Goal: Information Seeking & Learning: Find specific fact

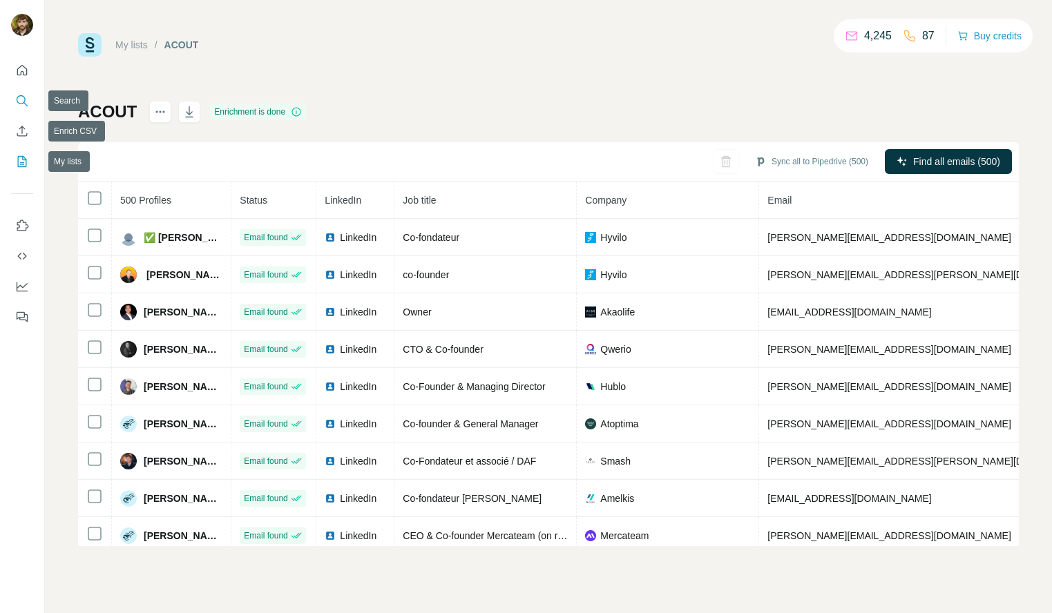
click at [22, 94] on icon "Search" at bounding box center [22, 101] width 14 height 14
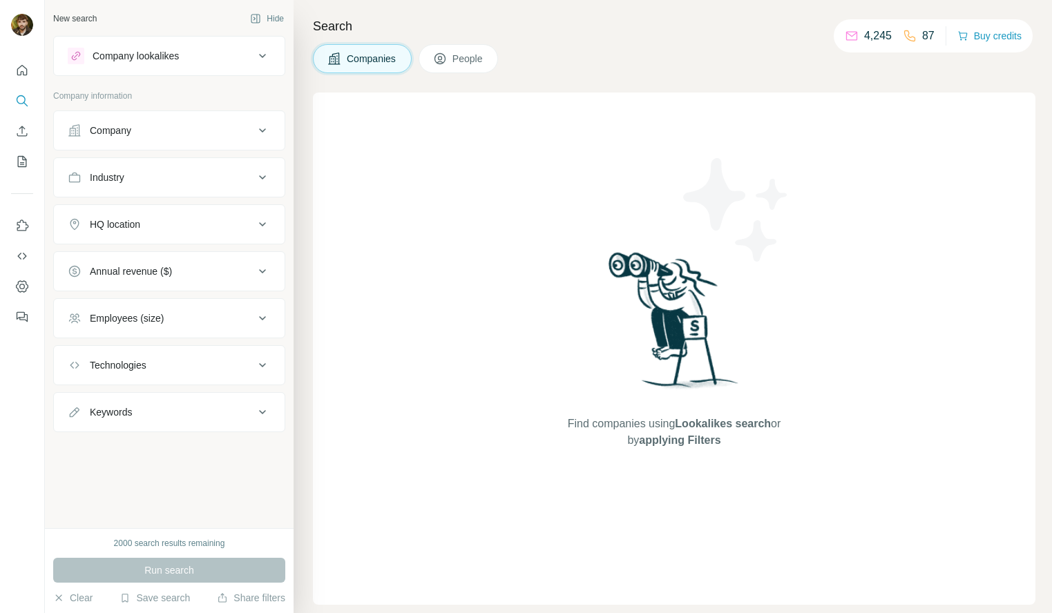
click at [173, 65] on button "Company lookalikes" at bounding box center [169, 55] width 231 height 33
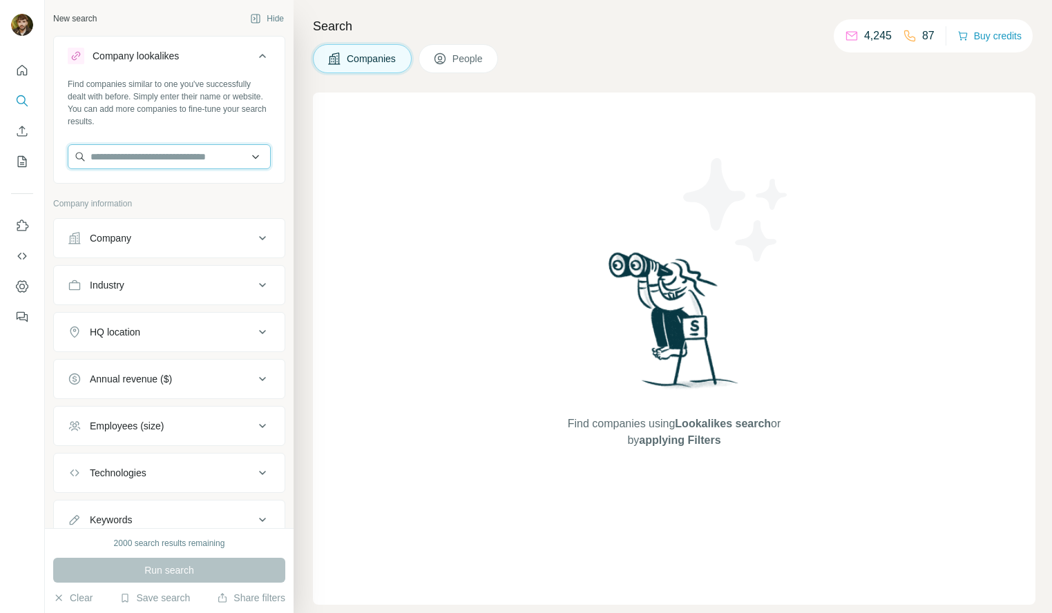
click at [172, 166] on input "text" at bounding box center [169, 156] width 203 height 25
type input "**********"
click at [412, 193] on div "Find companies using Lookalikes search or by applying Filters" at bounding box center [674, 349] width 722 height 512
click at [182, 156] on input "text" at bounding box center [169, 156] width 203 height 25
paste input "**********"
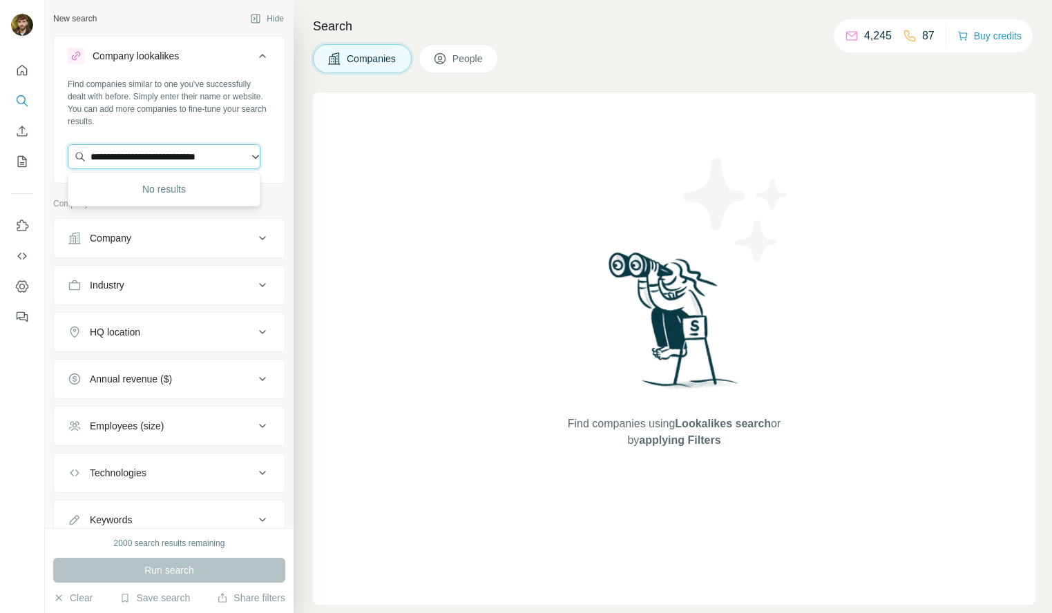
click at [196, 157] on input "**********" at bounding box center [164, 156] width 193 height 25
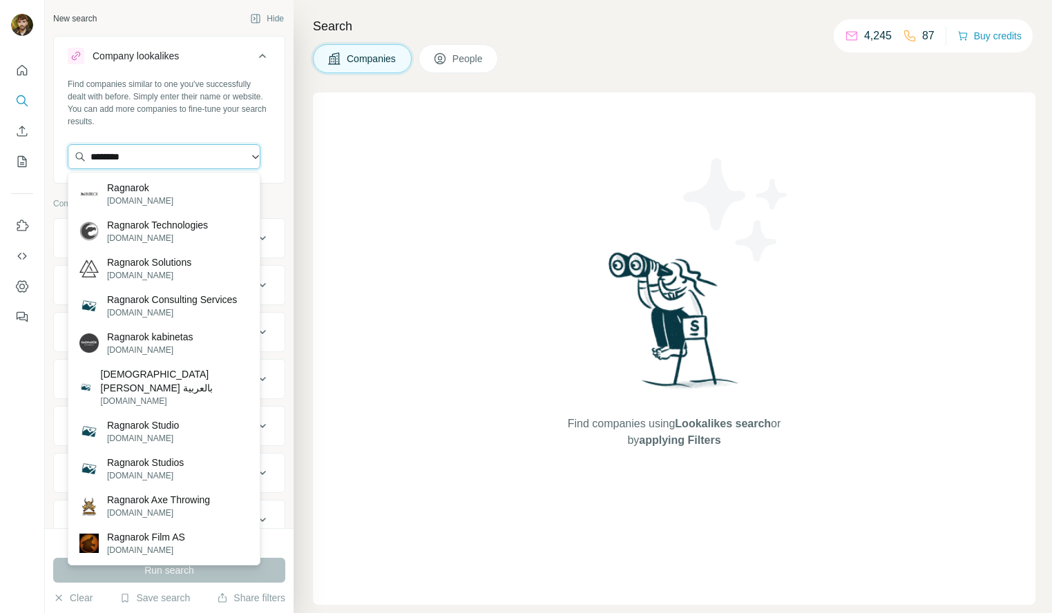
click at [165, 160] on input "********" at bounding box center [164, 156] width 193 height 25
paste input "**********"
type input "**********"
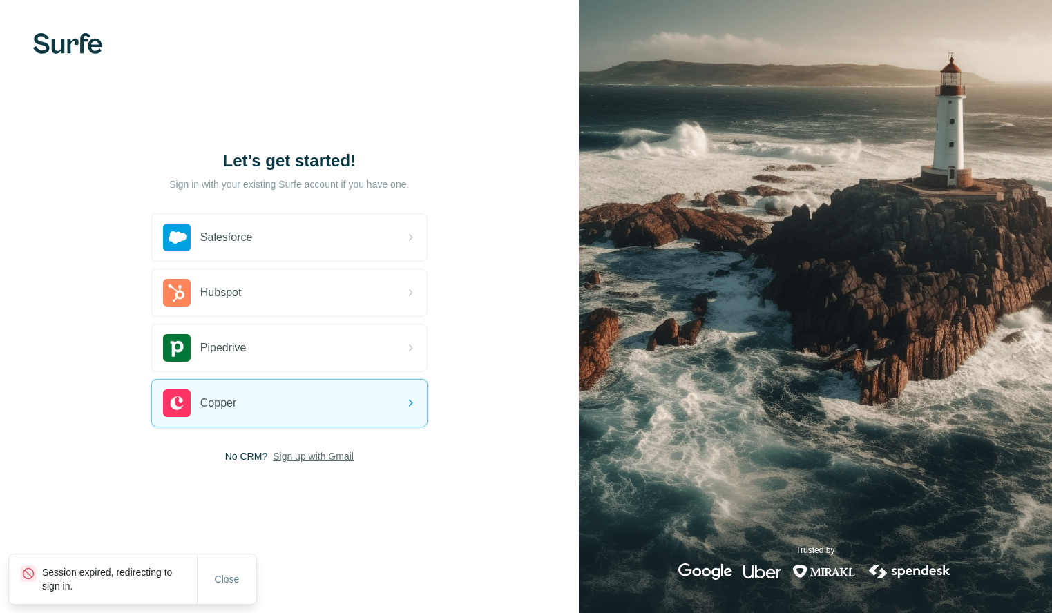
click at [302, 459] on span "Sign up with Gmail" at bounding box center [313, 457] width 81 height 14
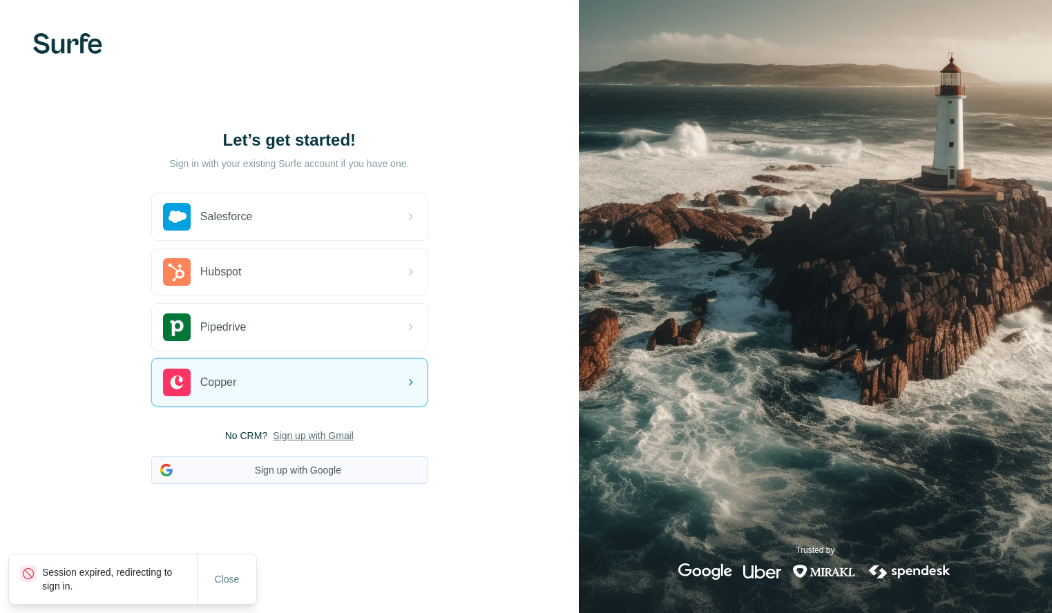
click at [309, 465] on button "Sign up with Google" at bounding box center [289, 470] width 276 height 28
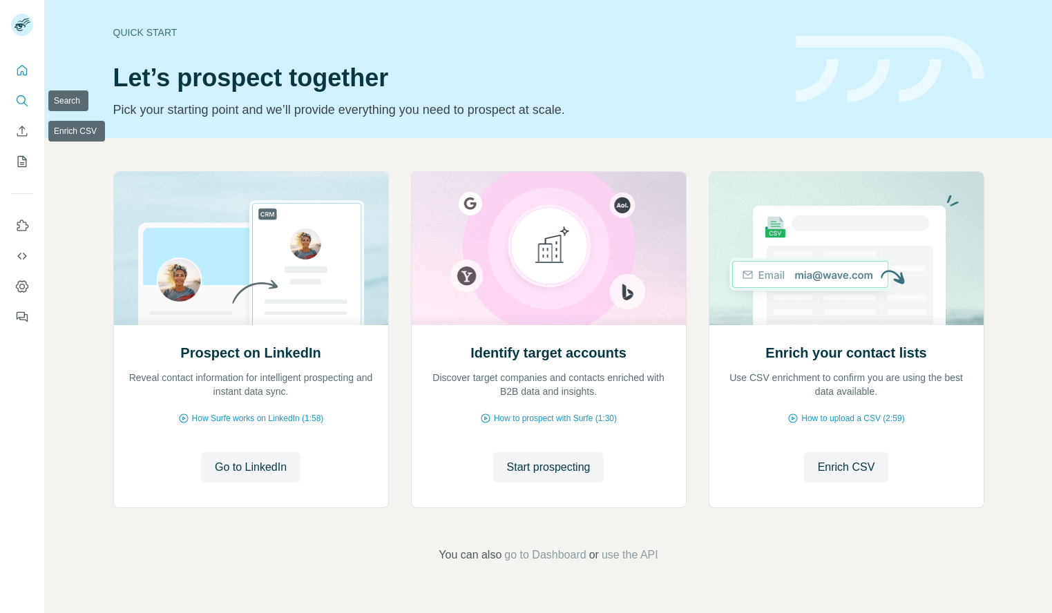
click at [20, 105] on icon "Search" at bounding box center [22, 101] width 14 height 14
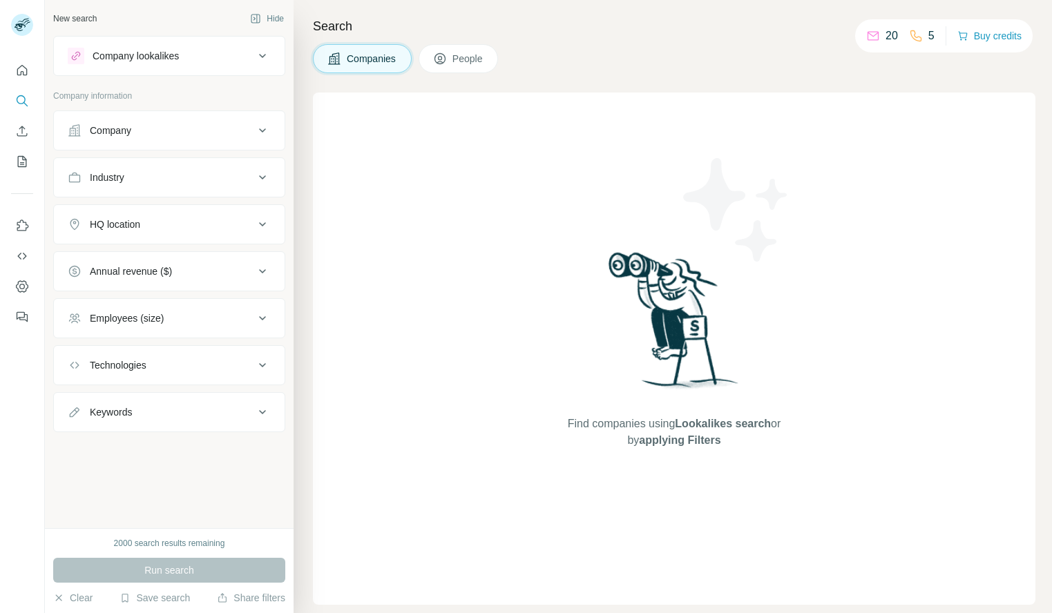
click at [165, 48] on div "Company lookalikes" at bounding box center [161, 56] width 186 height 17
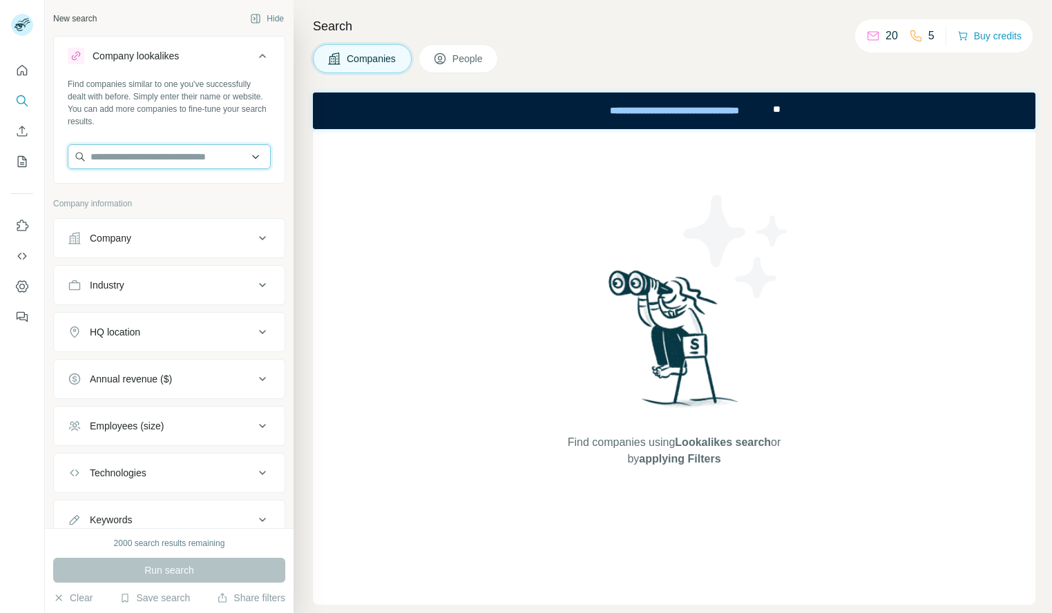
click at [155, 163] on input "text" at bounding box center [169, 156] width 203 height 25
paste input "**********"
type input "**********"
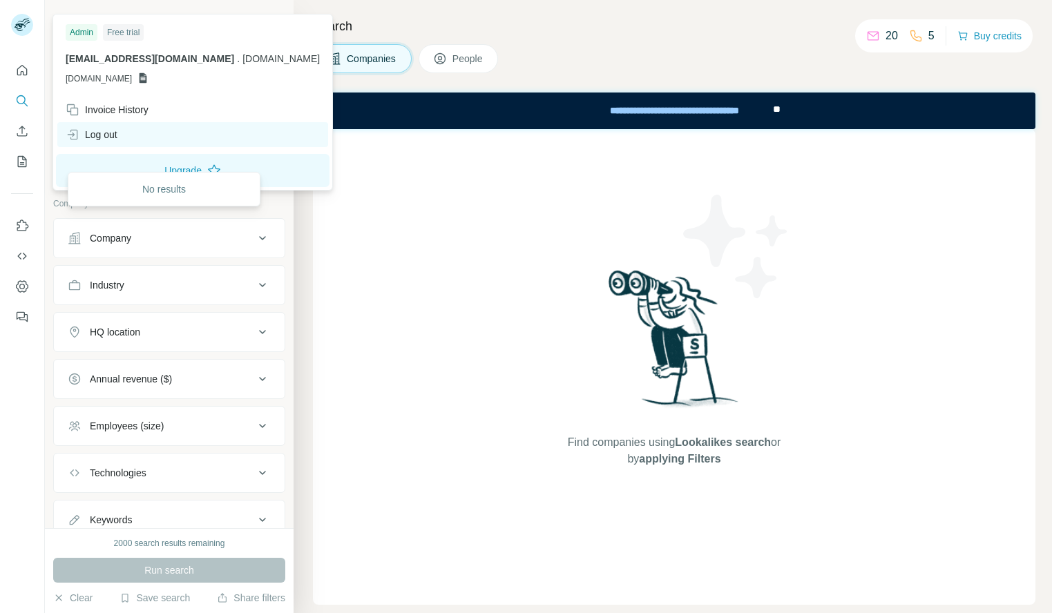
click at [121, 142] on div "Log out" at bounding box center [192, 134] width 271 height 25
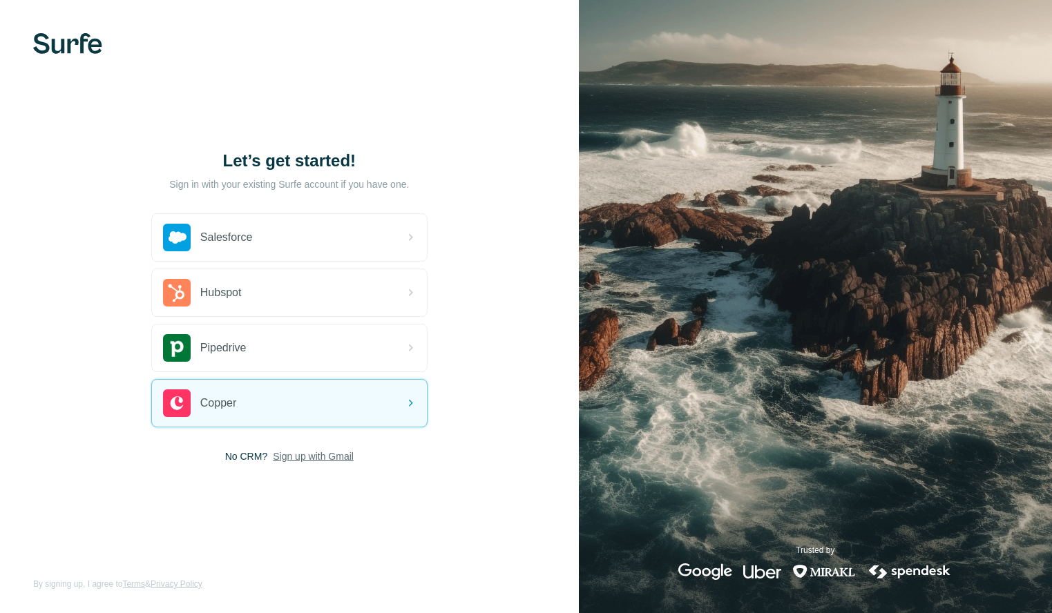
click at [310, 456] on span "Sign up with Gmail" at bounding box center [313, 457] width 81 height 14
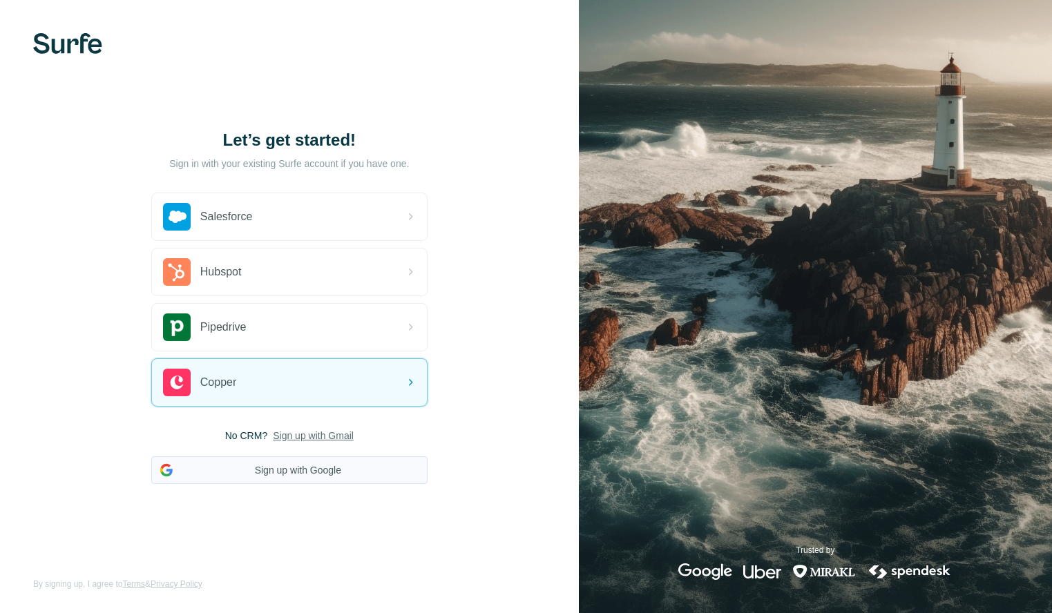
click at [309, 456] on button "Sign up with Google" at bounding box center [289, 470] width 276 height 28
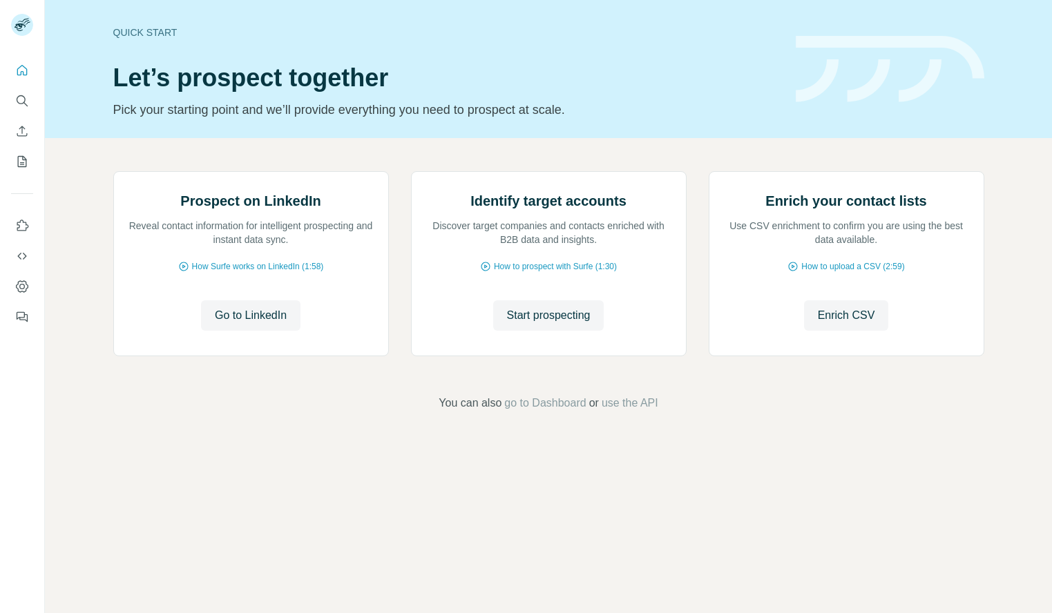
click at [16, 112] on button "Search" at bounding box center [22, 100] width 22 height 25
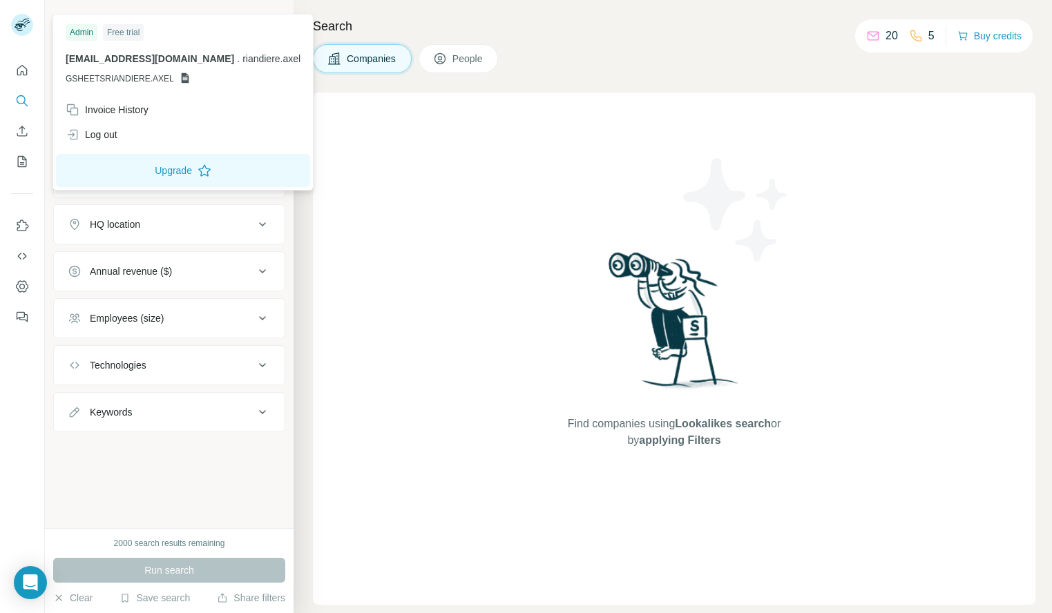
click at [32, 28] on div at bounding box center [22, 25] width 22 height 22
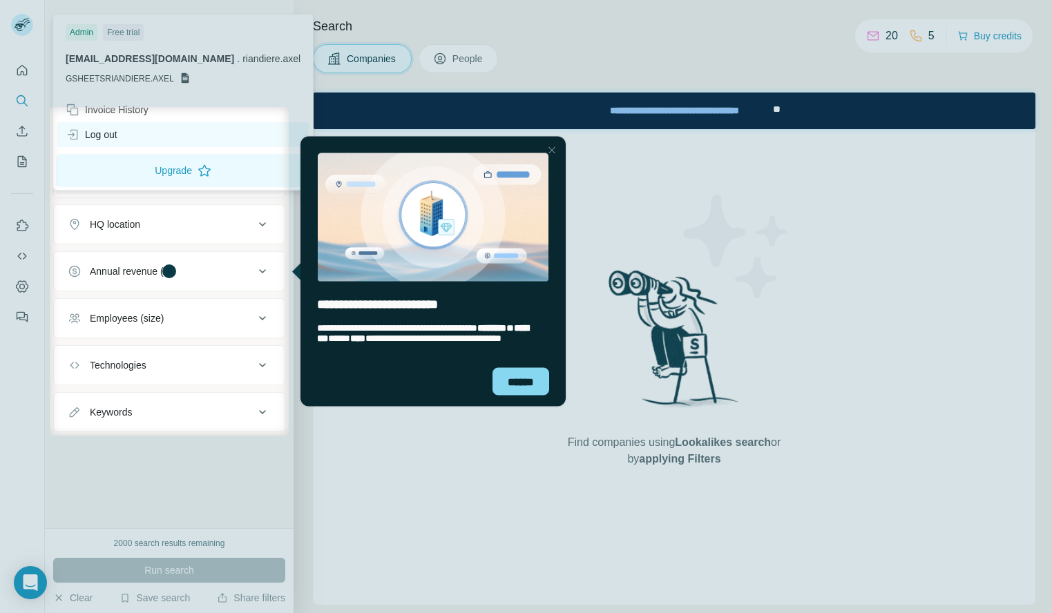
click at [93, 132] on div "Log out" at bounding box center [92, 135] width 52 height 14
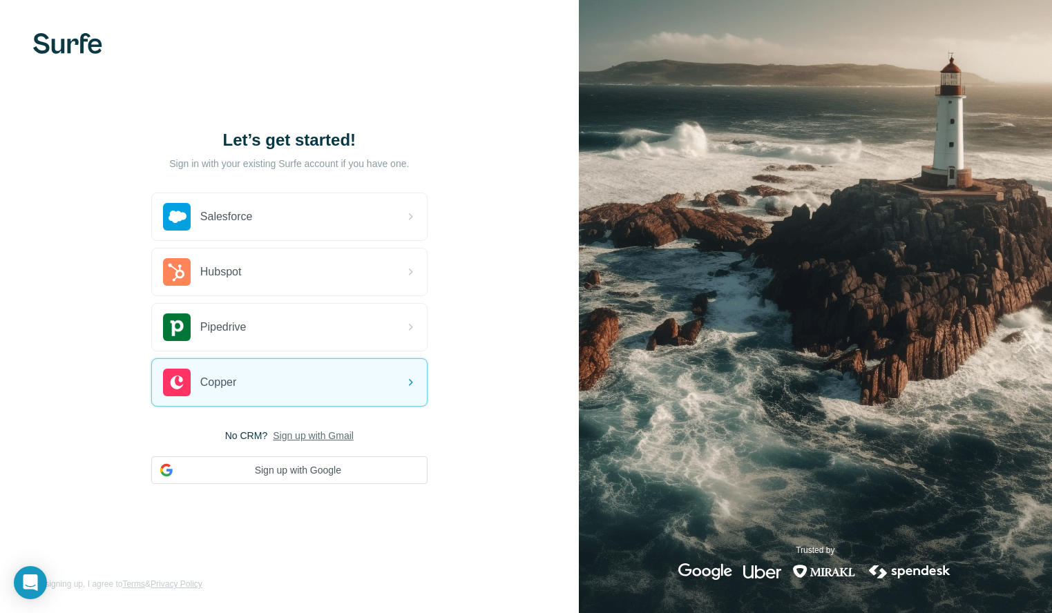
click at [314, 438] on span "Sign up with Gmail" at bounding box center [313, 436] width 81 height 14
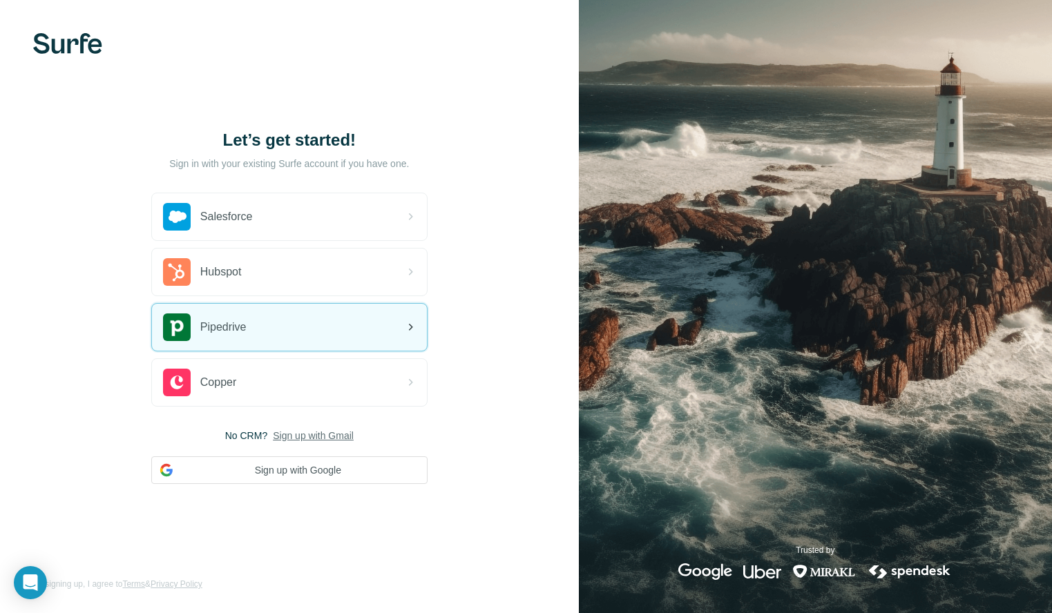
click at [298, 320] on div "Pipedrive" at bounding box center [289, 327] width 275 height 47
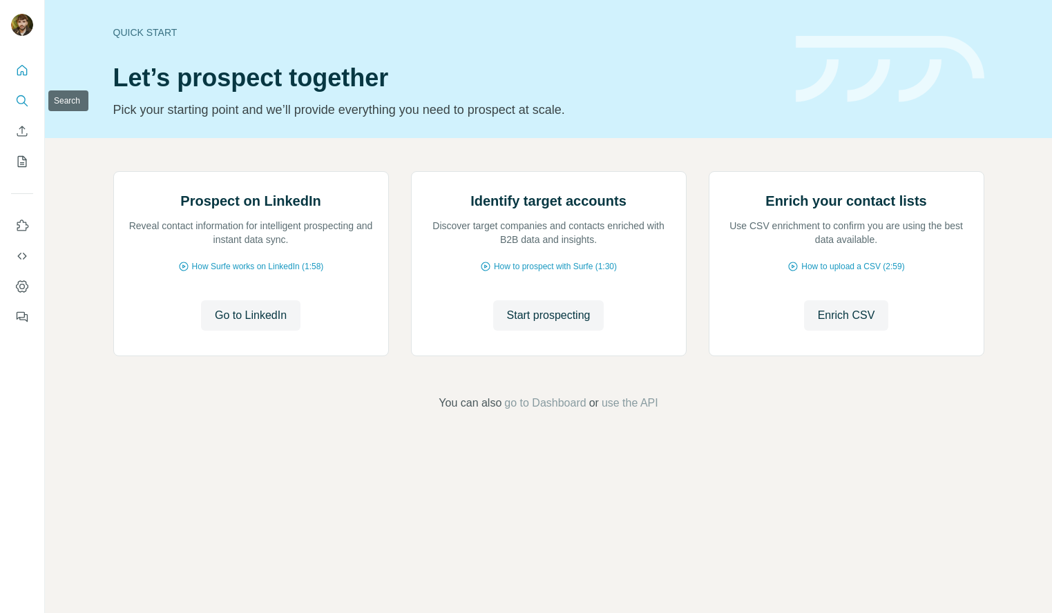
click at [24, 105] on icon "Search" at bounding box center [22, 101] width 14 height 14
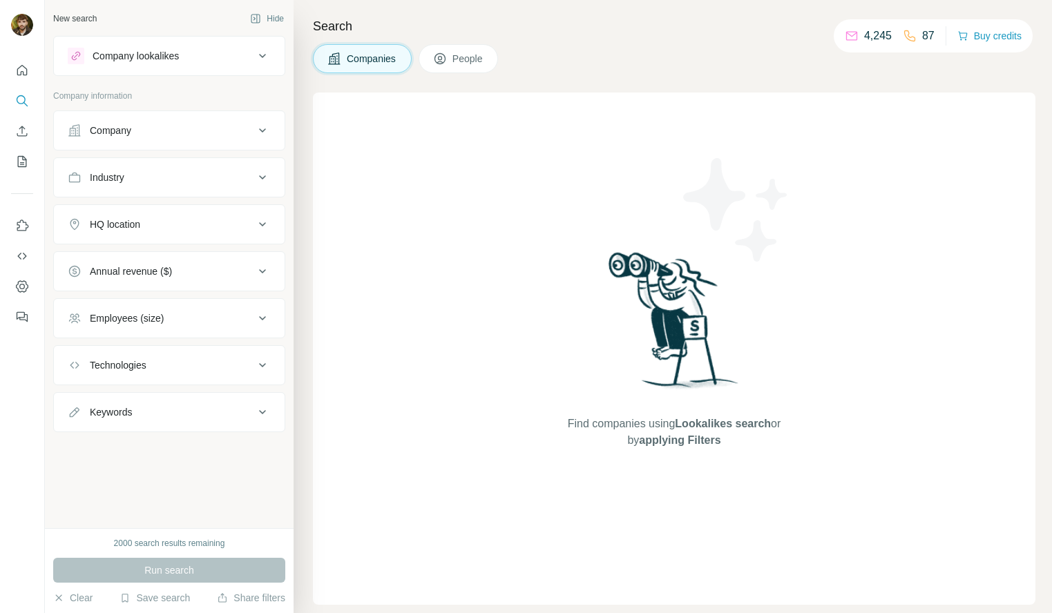
click at [204, 187] on button "Industry" at bounding box center [169, 177] width 231 height 33
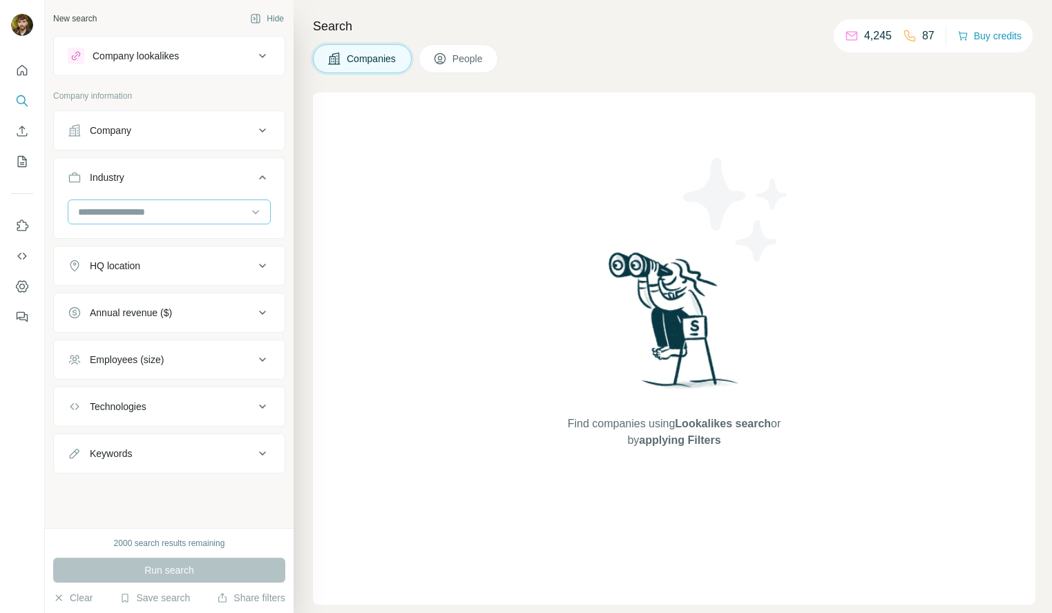
click at [204, 209] on input at bounding box center [162, 211] width 171 height 15
type input "*"
type input "********"
click at [200, 227] on div "E-Commerce E-Commerce Platforms" at bounding box center [169, 255] width 203 height 57
click at [201, 238] on div "Industry" at bounding box center [169, 197] width 232 height 81
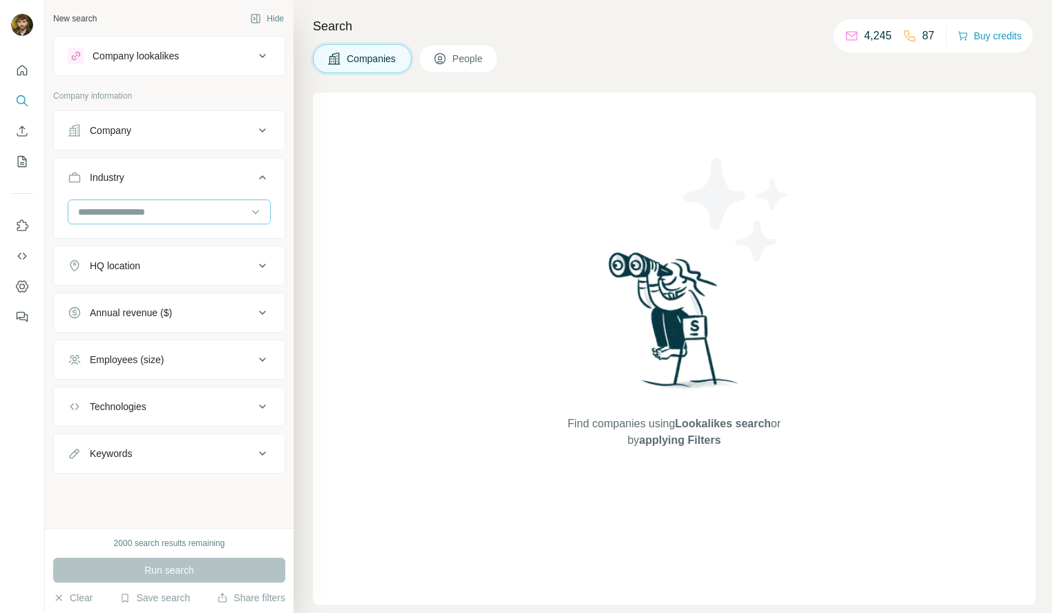
click at [207, 209] on input at bounding box center [162, 211] width 171 height 15
type input "*********"
click at [117, 209] on input "*********" at bounding box center [162, 211] width 171 height 15
click at [117, 209] on input at bounding box center [162, 211] width 171 height 15
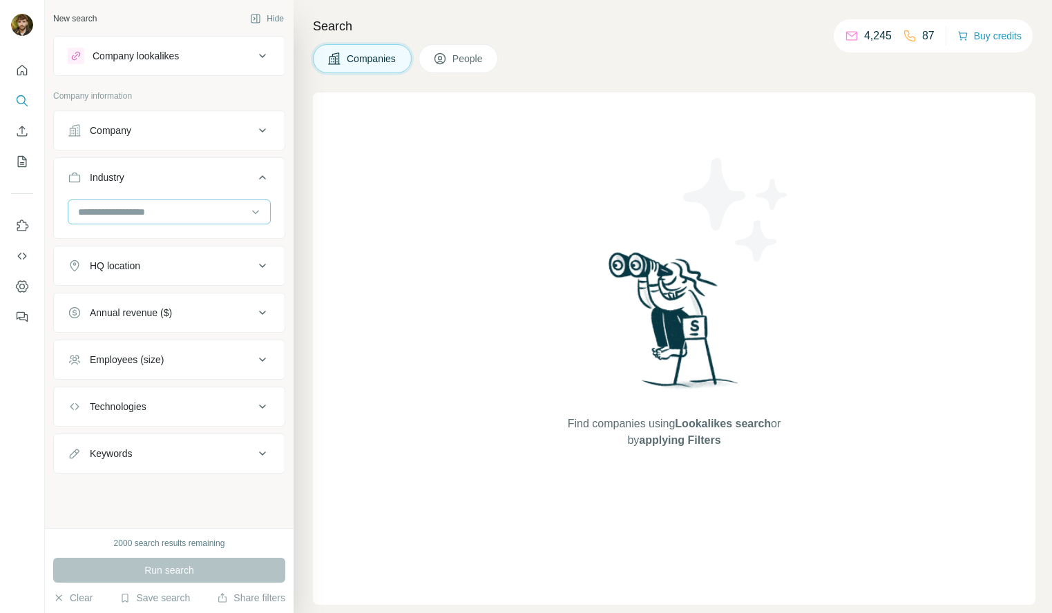
click at [119, 208] on input at bounding box center [162, 211] width 171 height 15
type input "********"
click at [140, 245] on div "E-Commerce" at bounding box center [169, 243] width 180 height 14
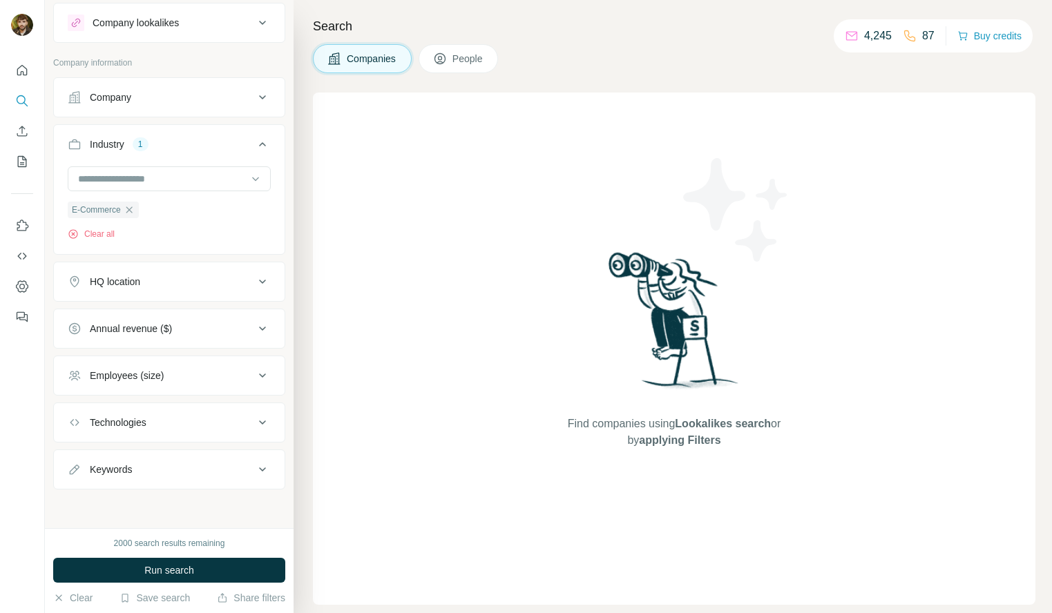
scroll to position [33, 0]
click at [173, 379] on div "Employees (size)" at bounding box center [161, 376] width 186 height 14
click at [174, 374] on div "Employees (size)" at bounding box center [161, 376] width 186 height 14
click at [166, 279] on div "HQ location" at bounding box center [161, 282] width 186 height 14
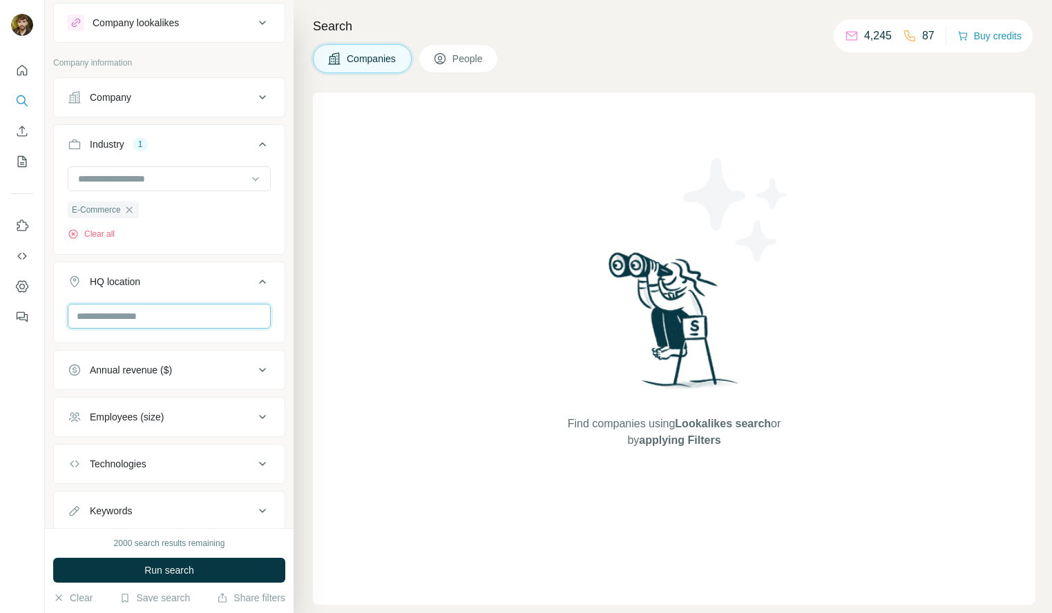
click at [164, 325] on input "text" at bounding box center [169, 316] width 203 height 25
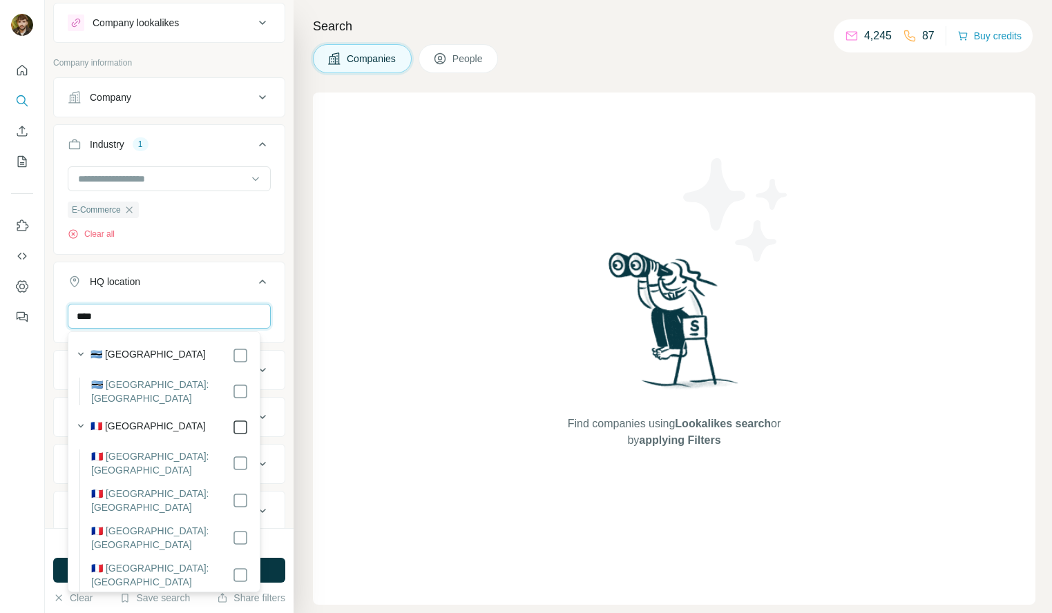
type input "****"
click at [244, 292] on button "HQ location 1" at bounding box center [169, 284] width 231 height 39
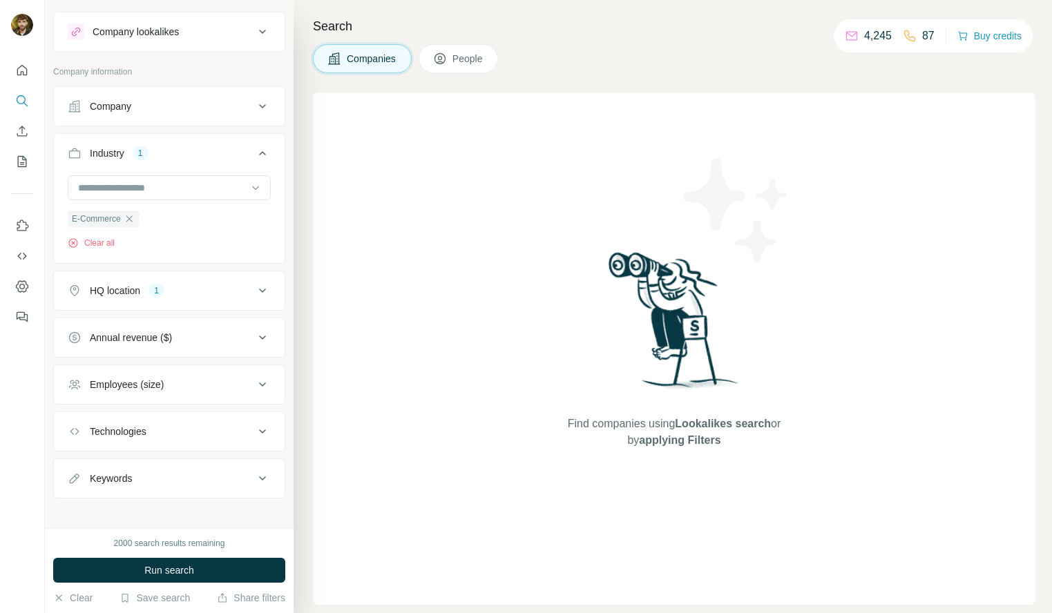
scroll to position [33, 0]
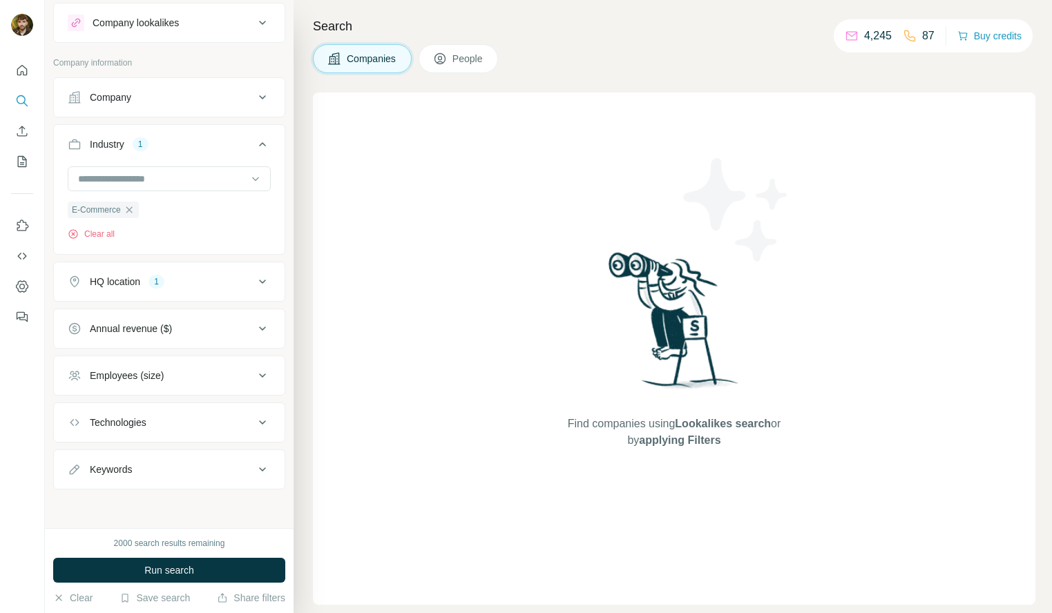
click at [206, 377] on div "Employees (size)" at bounding box center [161, 376] width 186 height 14
click at [214, 375] on div "Employees (size)" at bounding box center [161, 376] width 186 height 14
click at [461, 68] on button "People" at bounding box center [458, 58] width 80 height 29
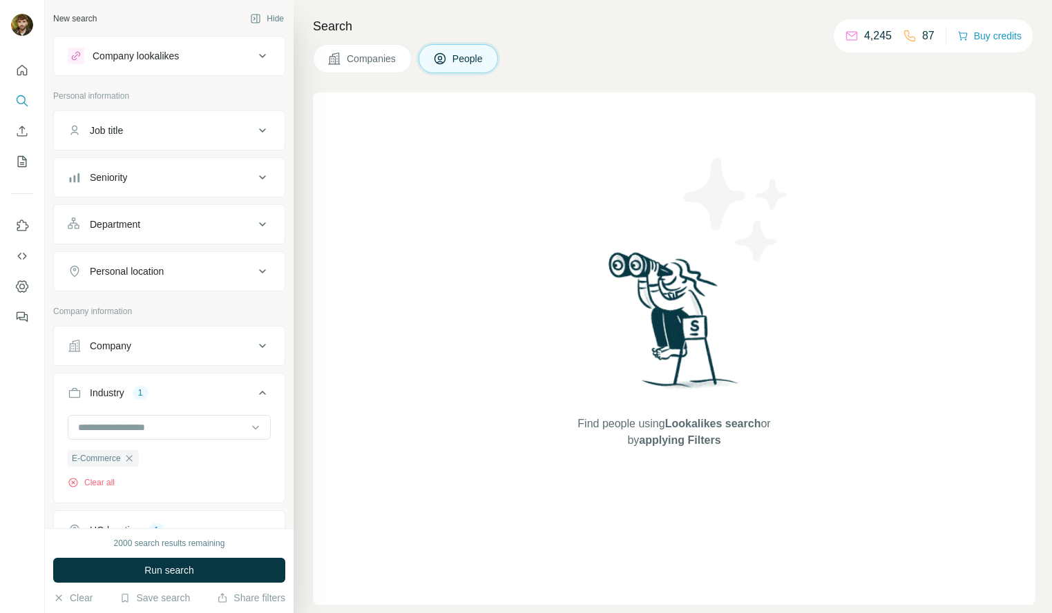
drag, startPoint x: 156, startPoint y: 226, endPoint x: 160, endPoint y: 234, distance: 9.3
click at [163, 227] on div "Department" at bounding box center [161, 225] width 186 height 14
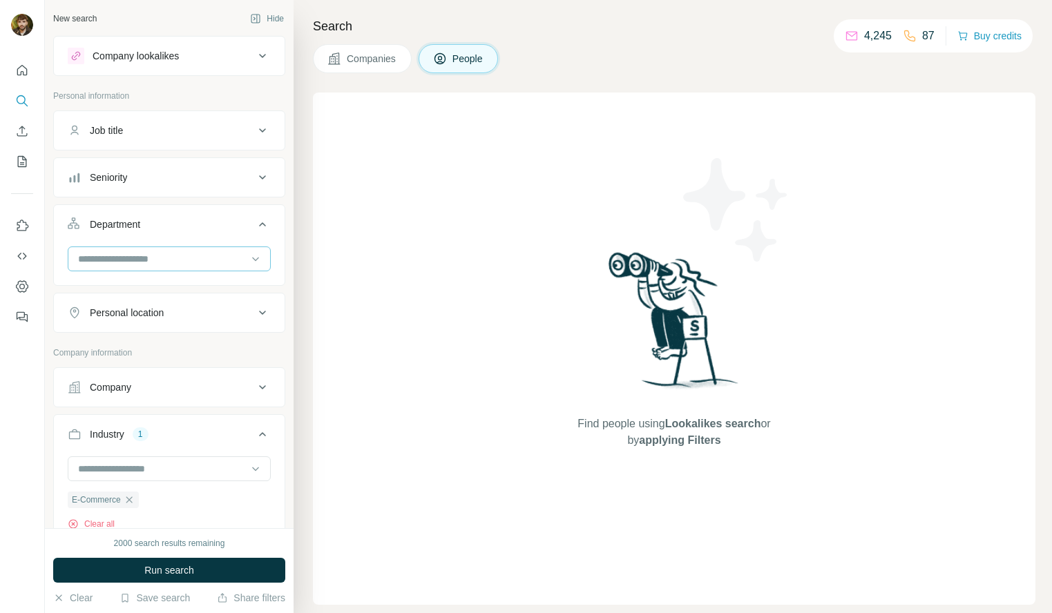
click at [159, 267] on div at bounding box center [162, 258] width 171 height 23
type input "*"
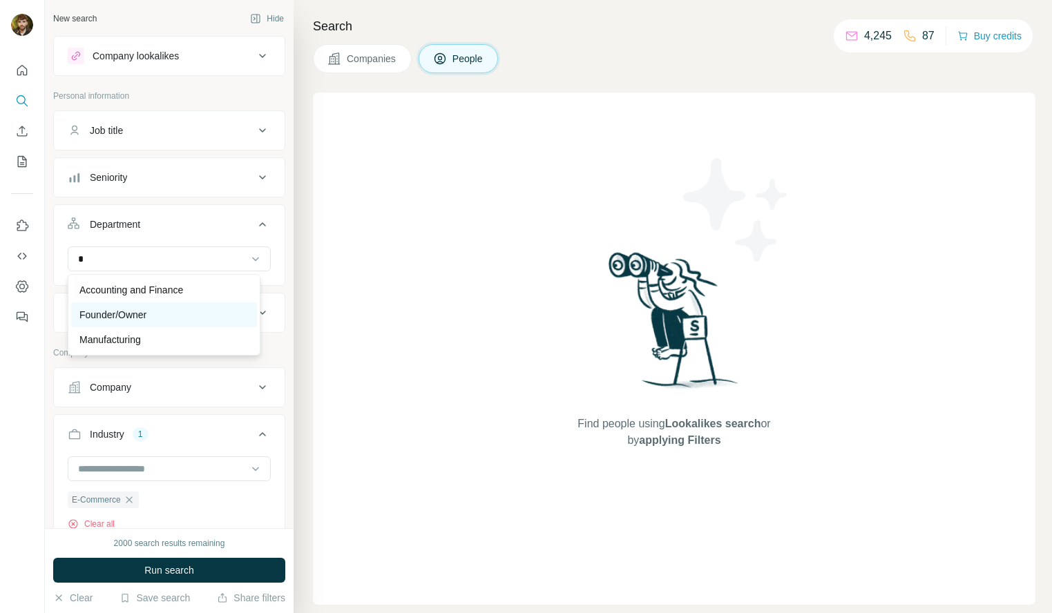
click at [153, 302] on div "Founder/Owner" at bounding box center [164, 314] width 186 height 25
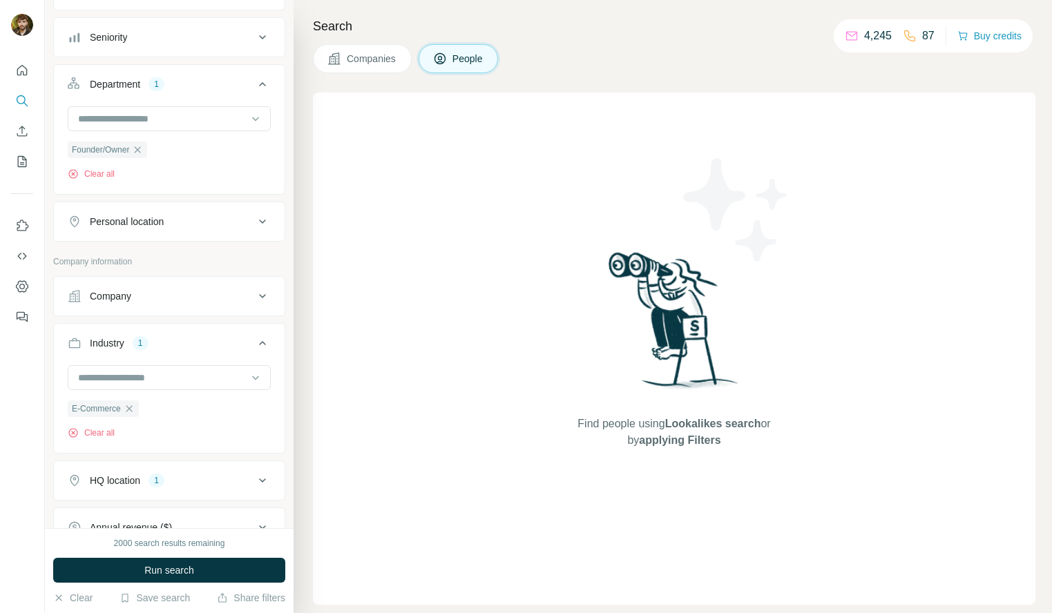
scroll to position [141, 0]
click at [164, 224] on div "Personal location" at bounding box center [127, 221] width 74 height 14
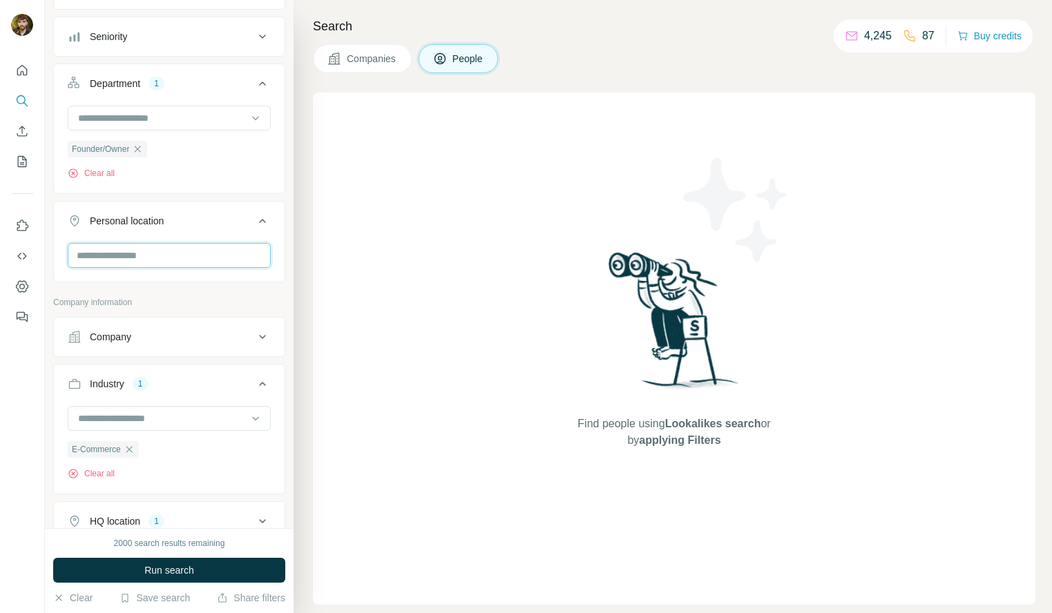
click at [164, 259] on input "text" at bounding box center [169, 255] width 203 height 25
type input "***"
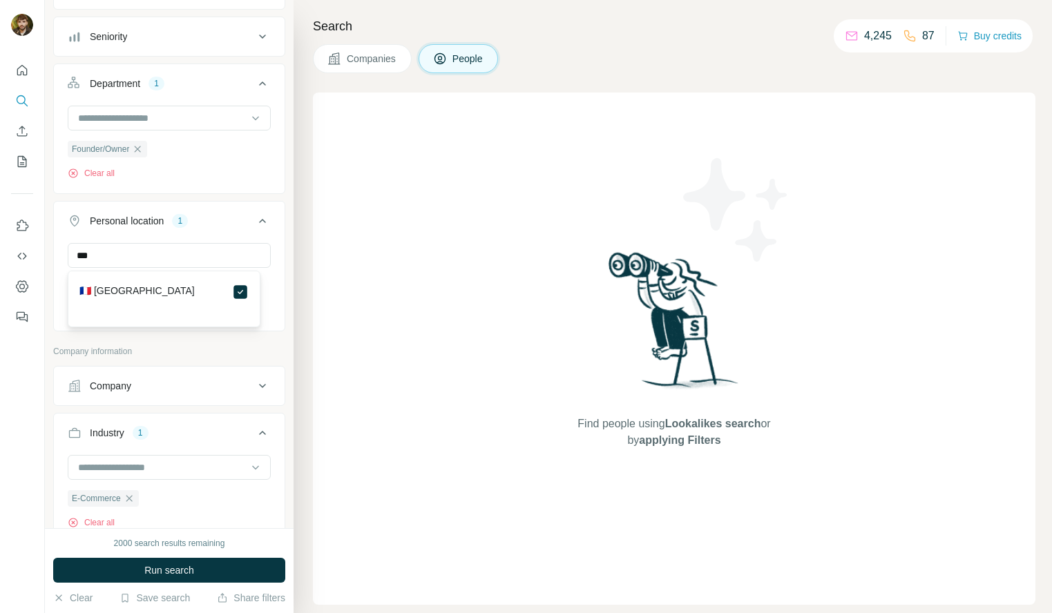
click at [240, 215] on div "Personal location 1" at bounding box center [161, 221] width 186 height 14
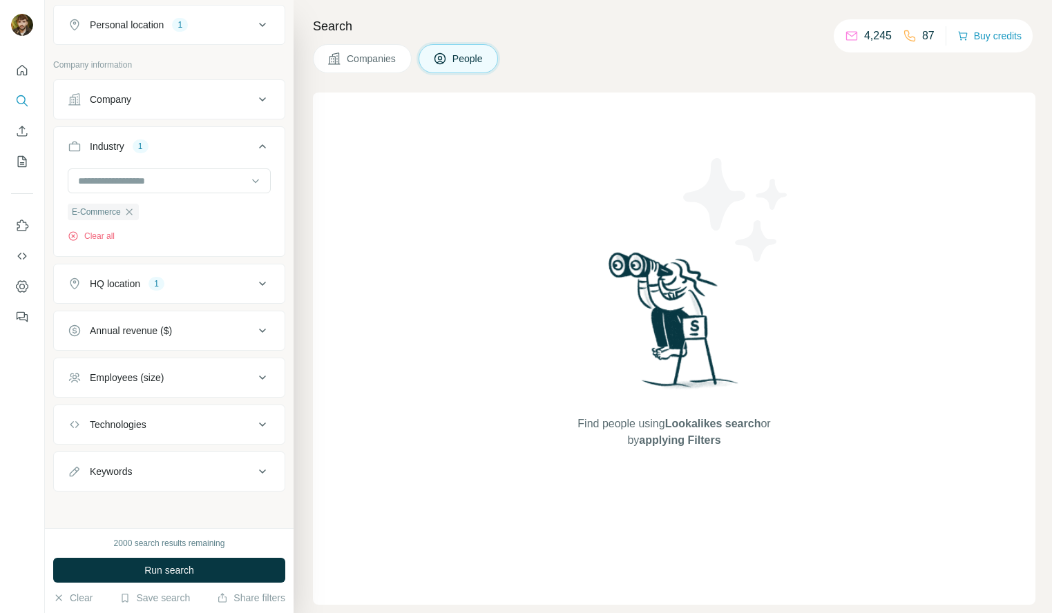
scroll to position [337, 0]
click at [185, 388] on button "Employees (size)" at bounding box center [169, 377] width 231 height 33
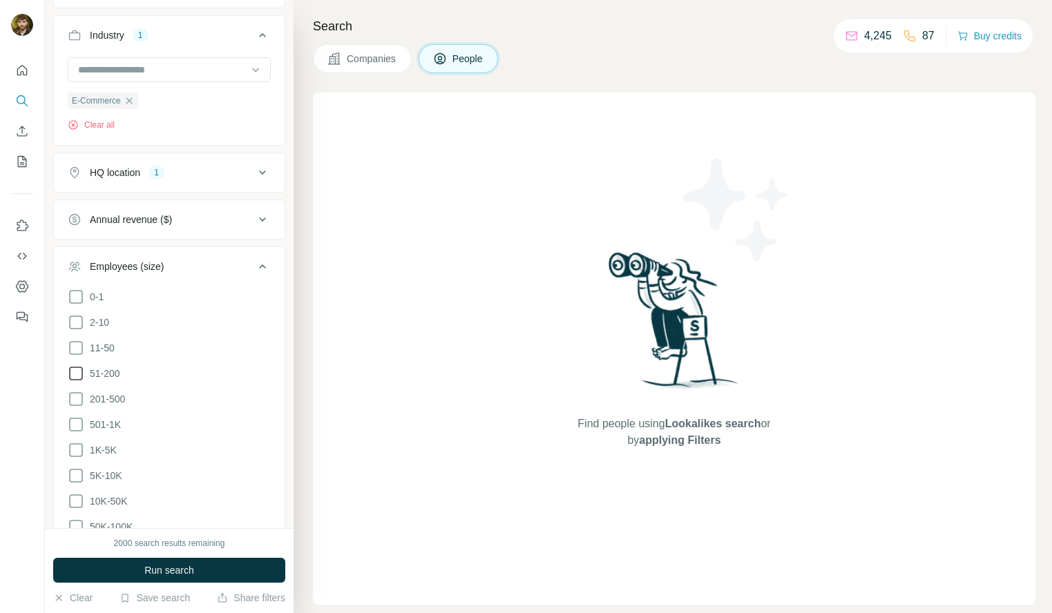
scroll to position [448, 0]
click at [80, 378] on icon at bounding box center [76, 373] width 17 height 17
click at [81, 345] on icon at bounding box center [76, 348] width 17 height 17
click at [79, 322] on icon at bounding box center [76, 322] width 17 height 17
click at [185, 555] on div "2000 search results remaining Run search Clear Save search Share filters" at bounding box center [169, 570] width 249 height 85
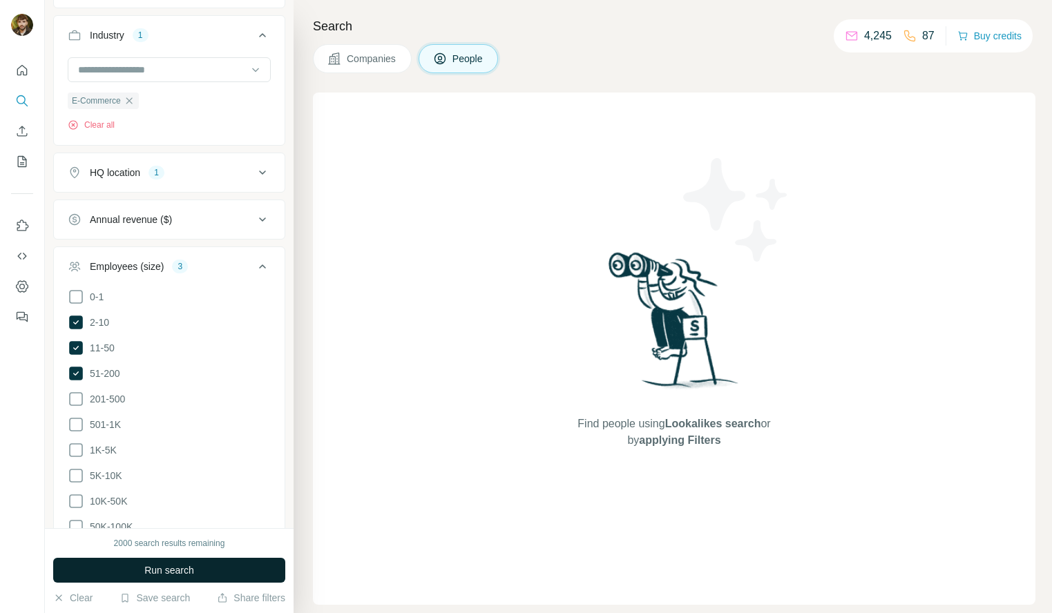
click at [184, 567] on span "Run search" at bounding box center [169, 570] width 50 height 14
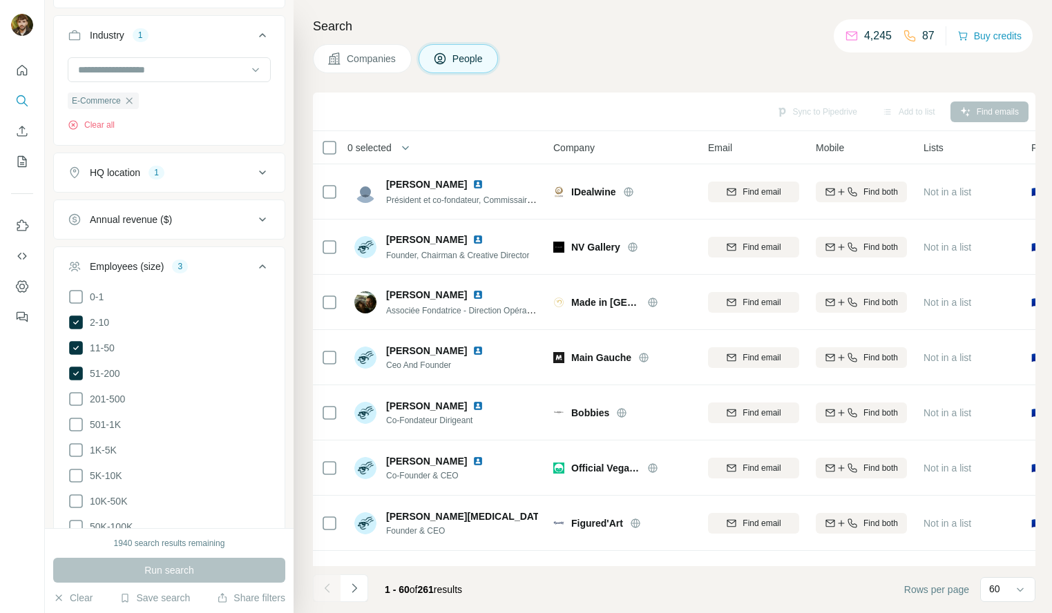
click at [385, 155] on span "0 selected" at bounding box center [378, 148] width 81 height 28
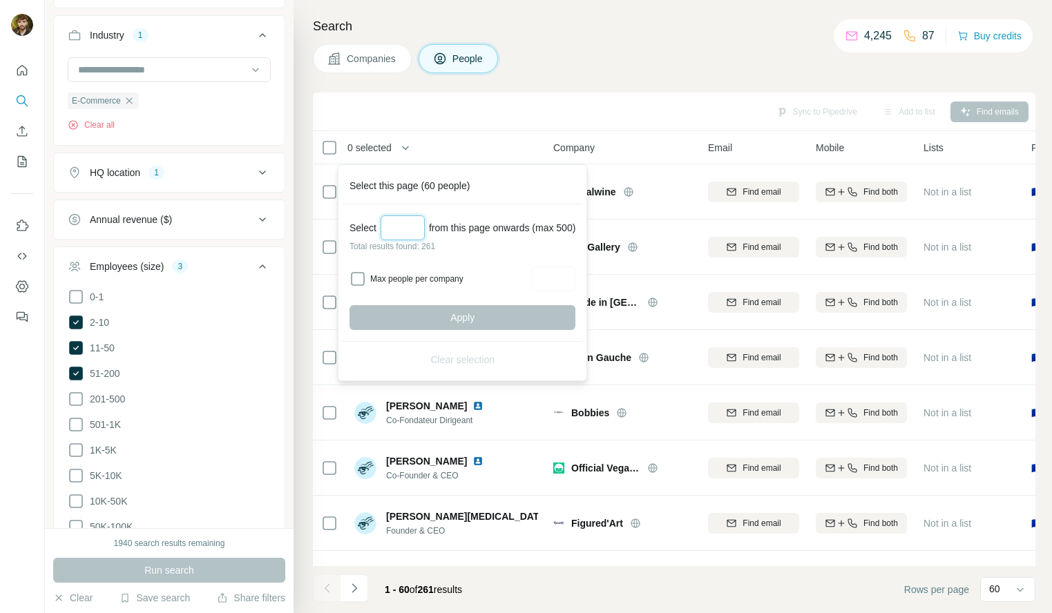
click at [413, 226] on input "Select a number (up to 500)" at bounding box center [402, 227] width 44 height 25
click at [467, 325] on div "Apply" at bounding box center [462, 317] width 226 height 25
click at [412, 223] on input "***" at bounding box center [402, 227] width 44 height 25
click at [413, 223] on input "***" at bounding box center [402, 227] width 44 height 25
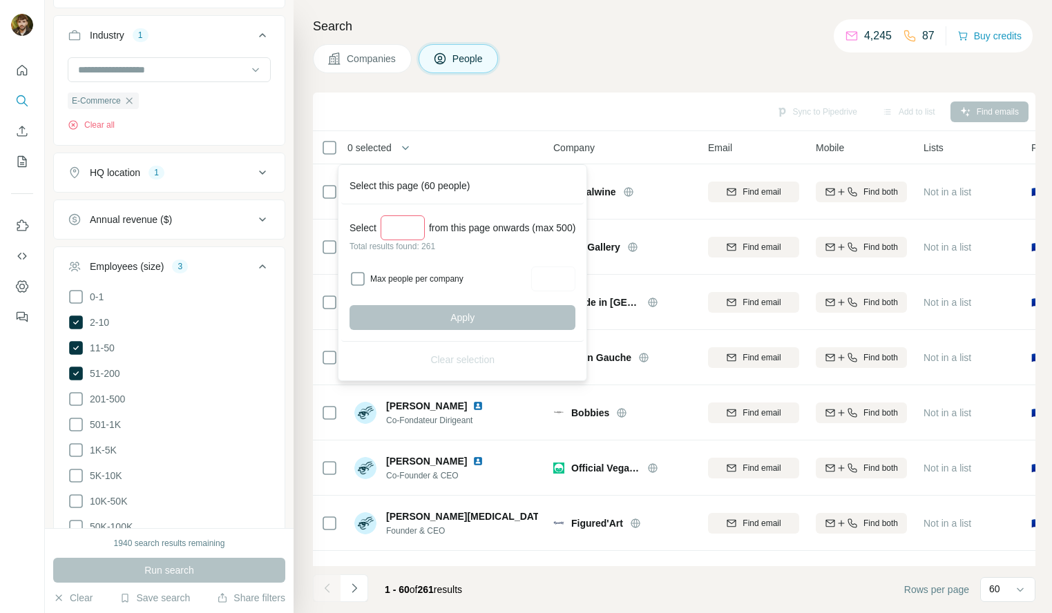
click at [661, 61] on div "Companies People" at bounding box center [674, 58] width 722 height 29
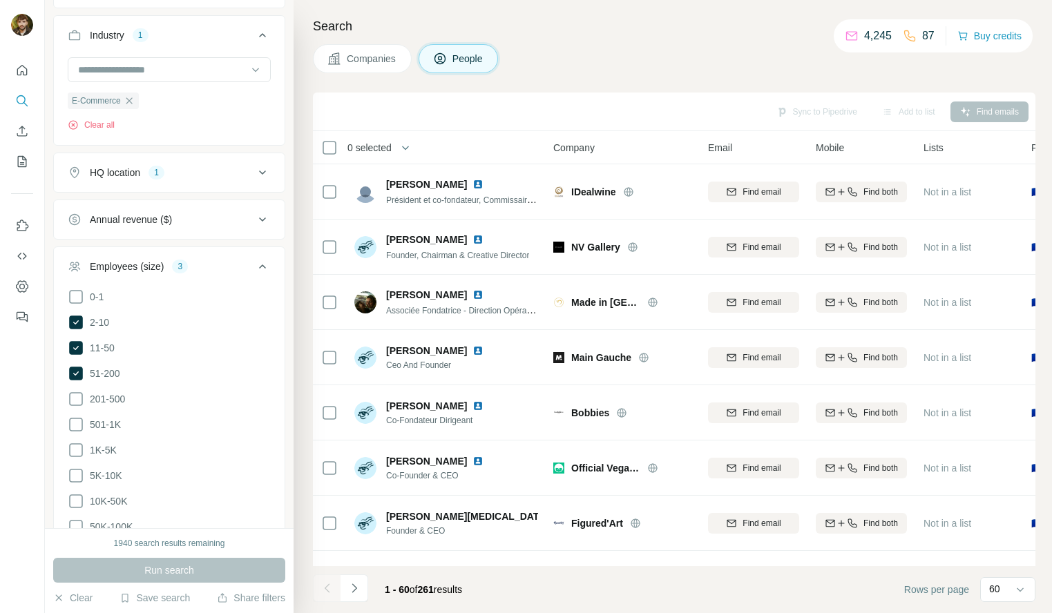
click at [378, 147] on span "0 selected" at bounding box center [369, 148] width 44 height 14
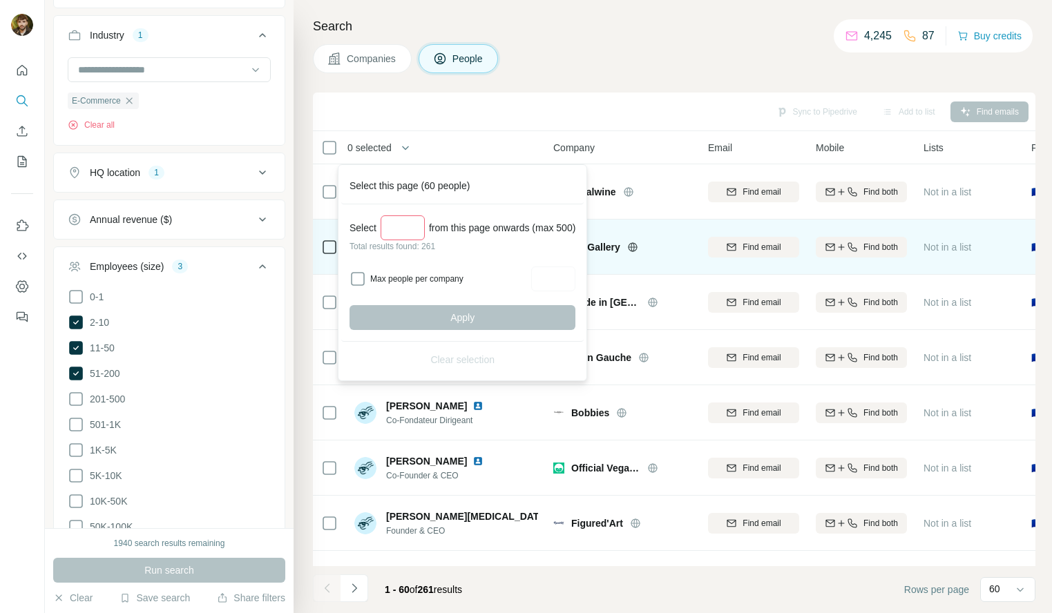
drag, startPoint x: 380, startPoint y: 224, endPoint x: 318, endPoint y: 222, distance: 61.5
click at [317, 221] on body "New search Hide Company lookalikes Personal information Job title Seniority Dep…" at bounding box center [526, 306] width 1052 height 613
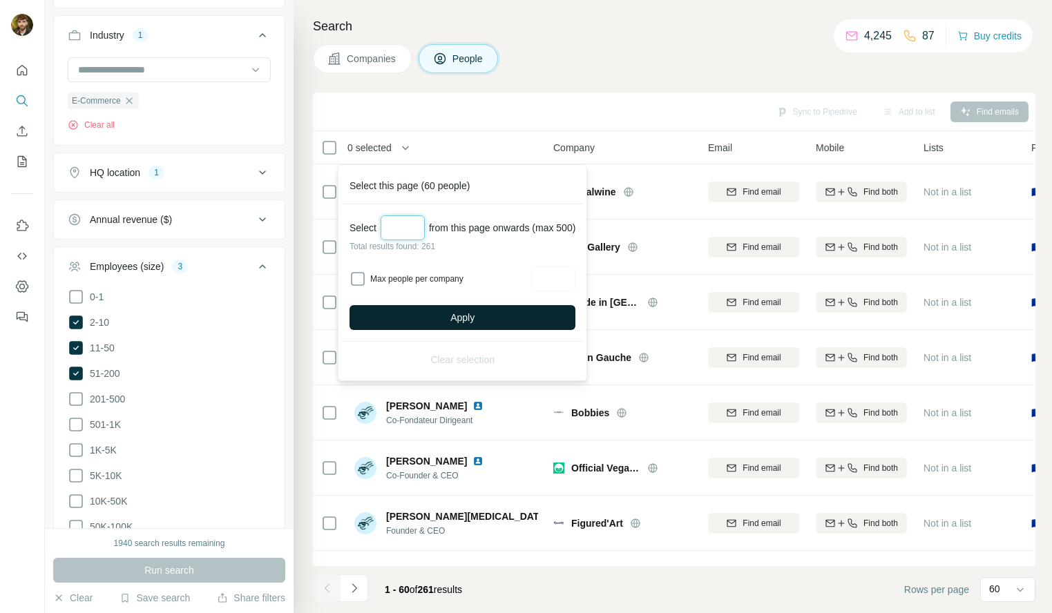
type input "***"
click at [502, 308] on button "Apply" at bounding box center [462, 317] width 226 height 25
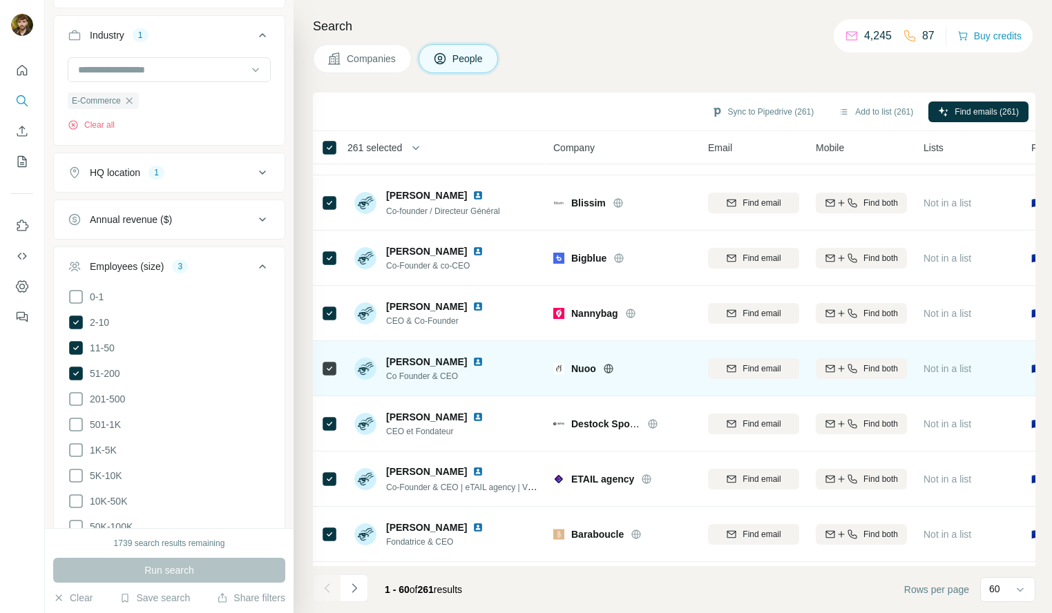
scroll to position [2920, 0]
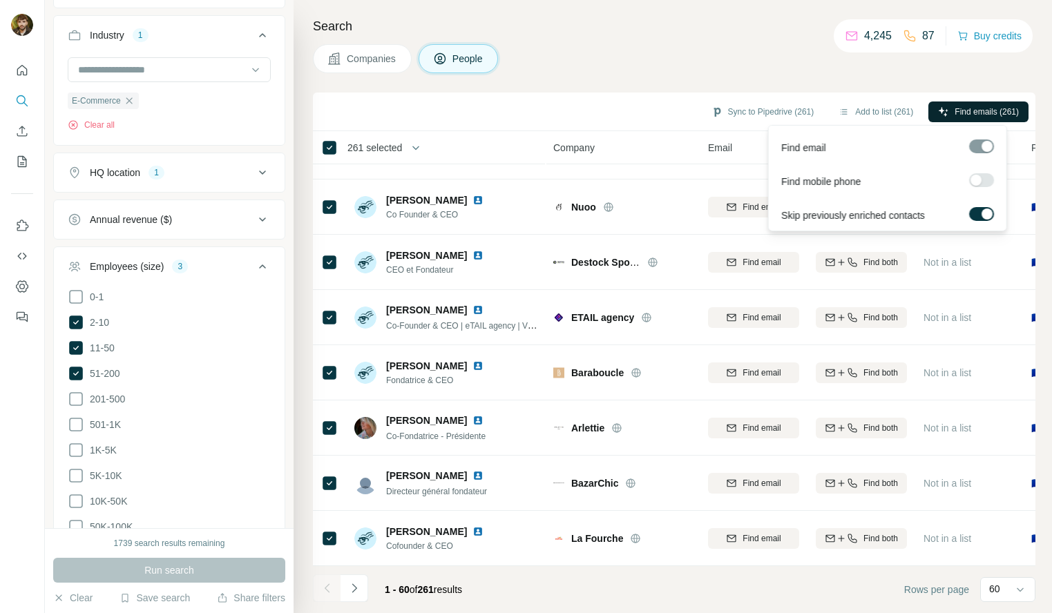
click at [997, 110] on span "Find emails (261)" at bounding box center [986, 112] width 64 height 12
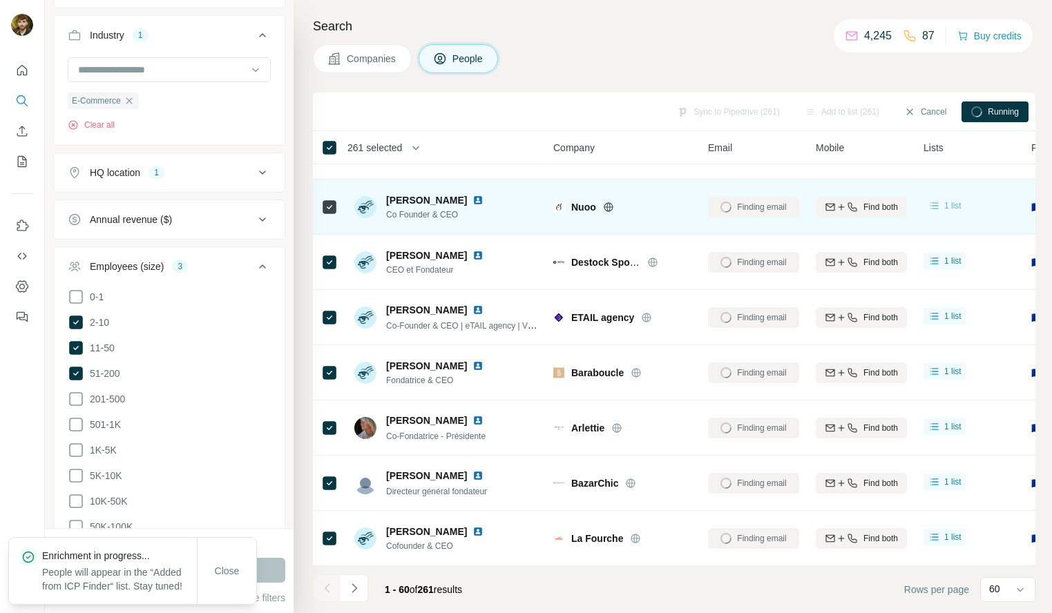
click at [941, 200] on div "1 list" at bounding box center [944, 206] width 34 height 14
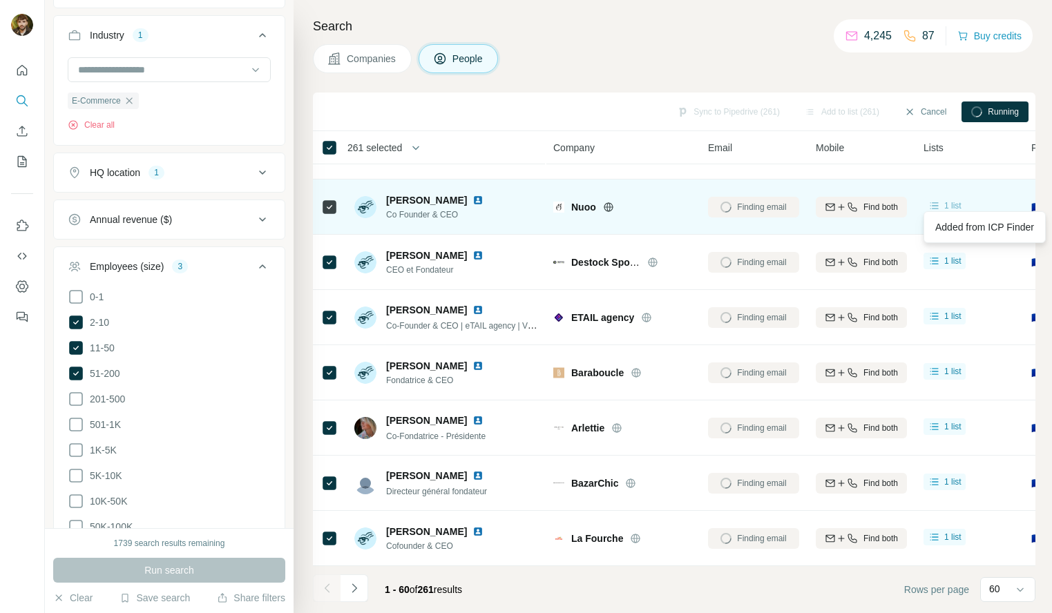
click at [941, 199] on div "1 list" at bounding box center [944, 206] width 34 height 14
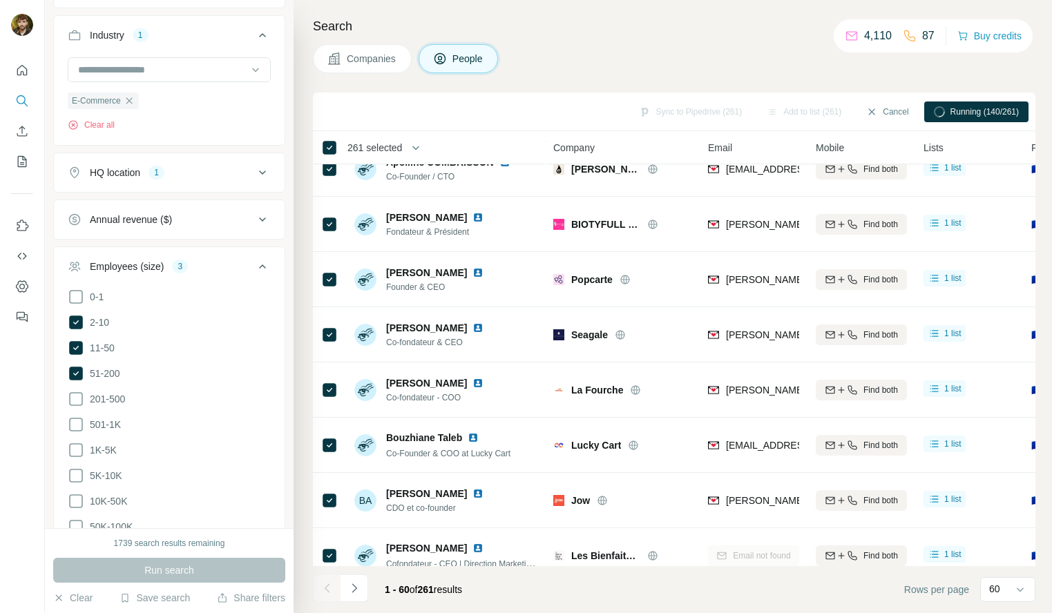
scroll to position [0, 0]
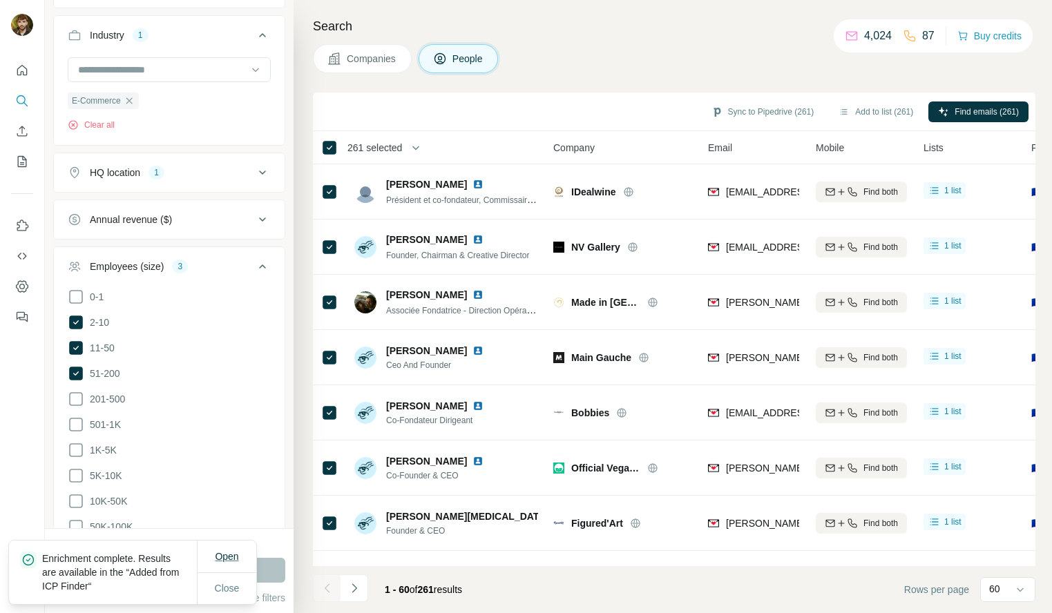
click at [235, 556] on span "Open" at bounding box center [226, 556] width 23 height 11
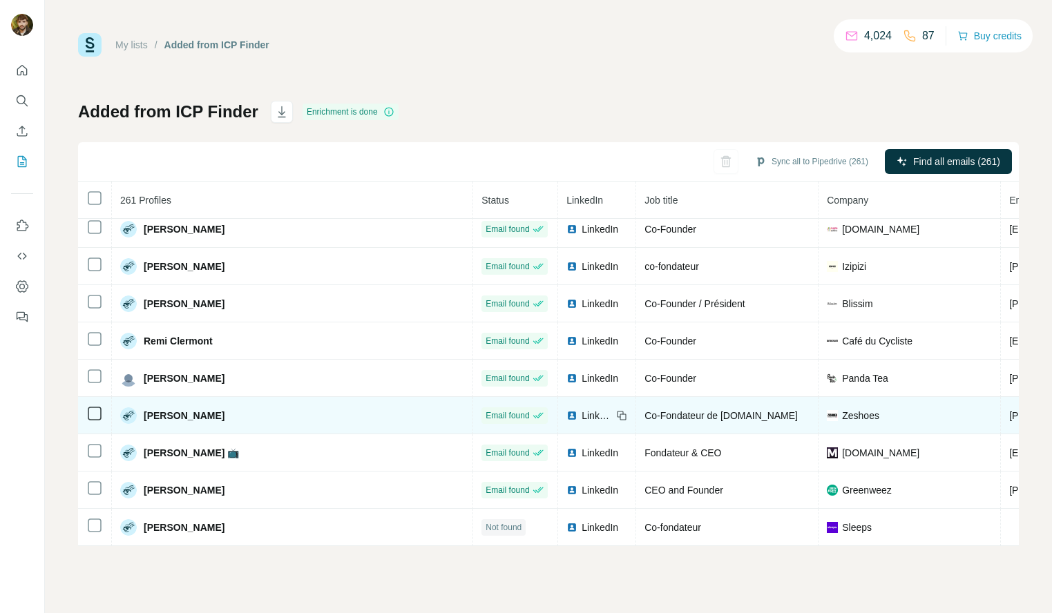
scroll to position [7884, 0]
